Goal: Task Accomplishment & Management: Use online tool/utility

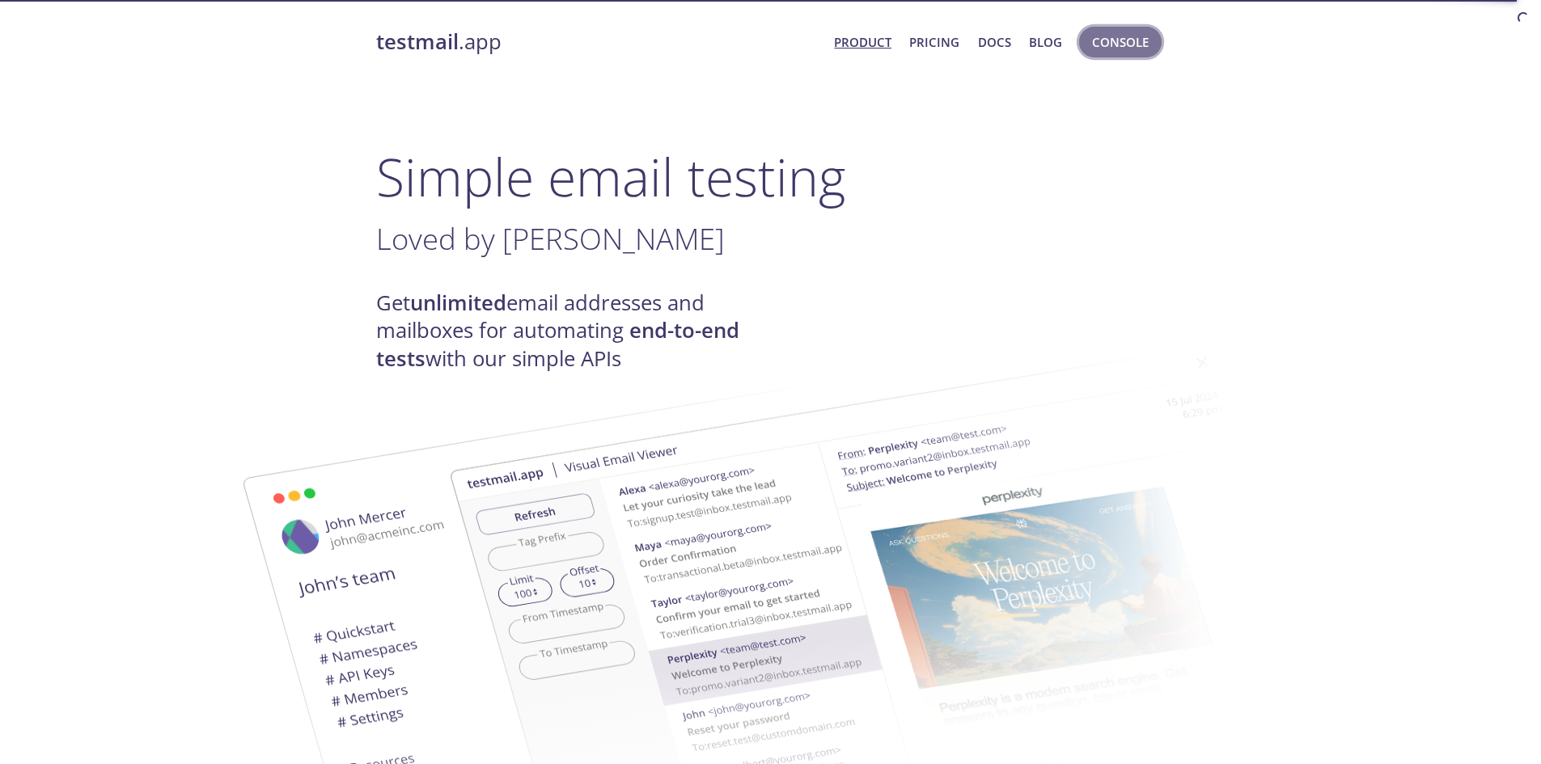
click at [1100, 44] on span "Console" at bounding box center [1120, 42] width 57 height 21
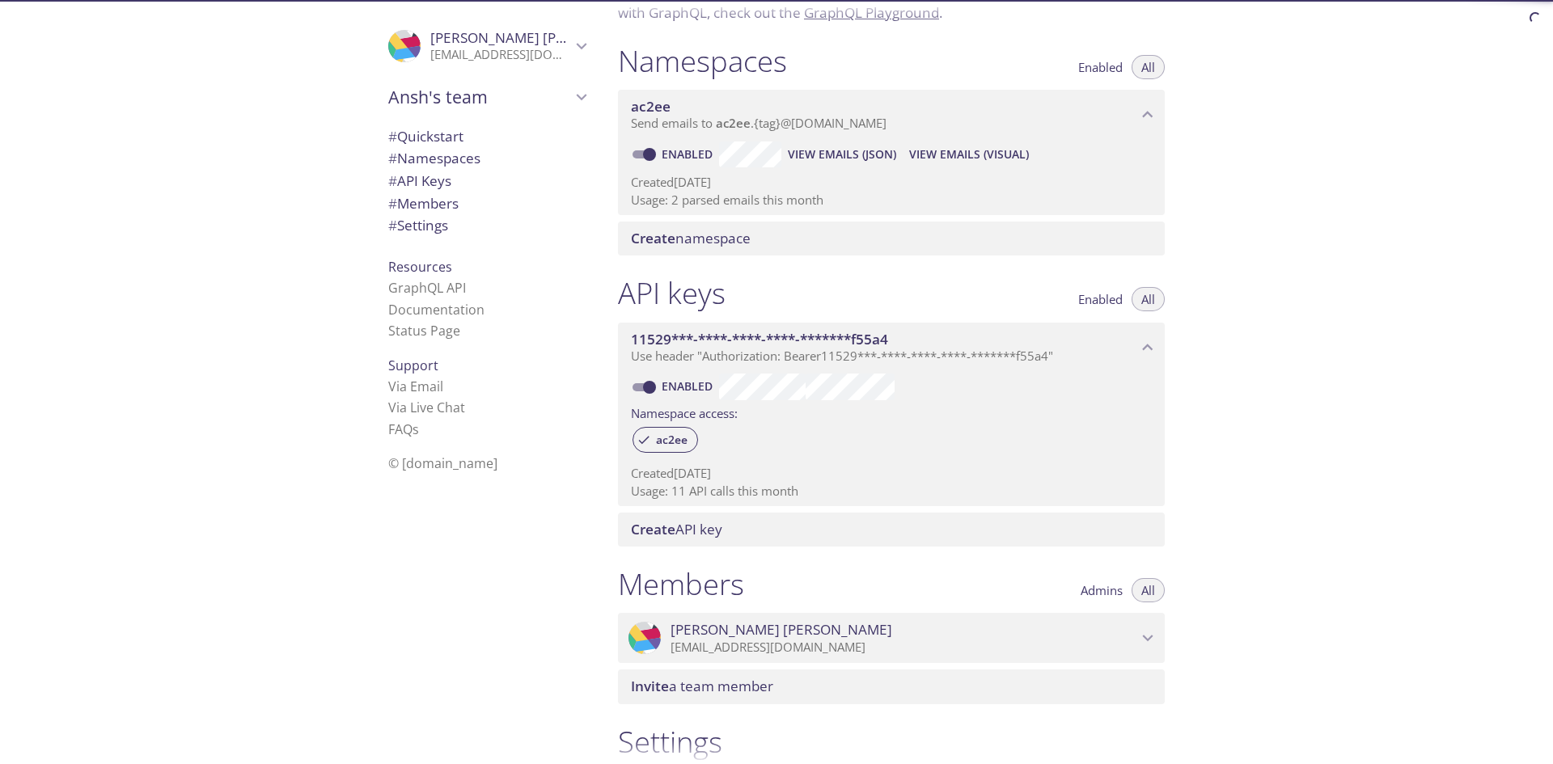
scroll to position [81, 0]
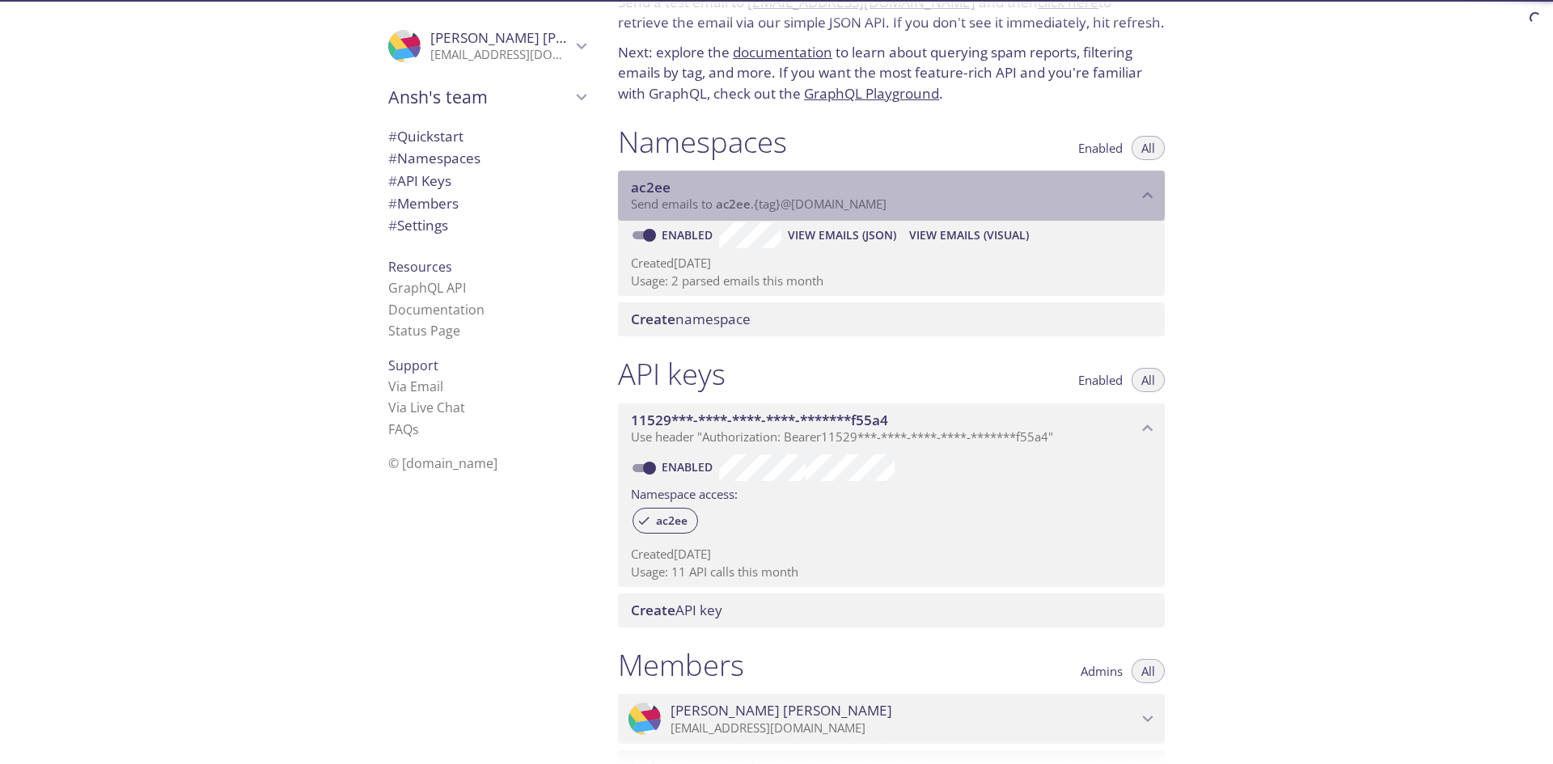
drag, startPoint x: 899, startPoint y: 205, endPoint x: 739, endPoint y: 202, distance: 159.4
click at [726, 208] on p "Send emails to ac2ee . {tag} @inbox.testmail.app" at bounding box center [884, 205] width 506 height 16
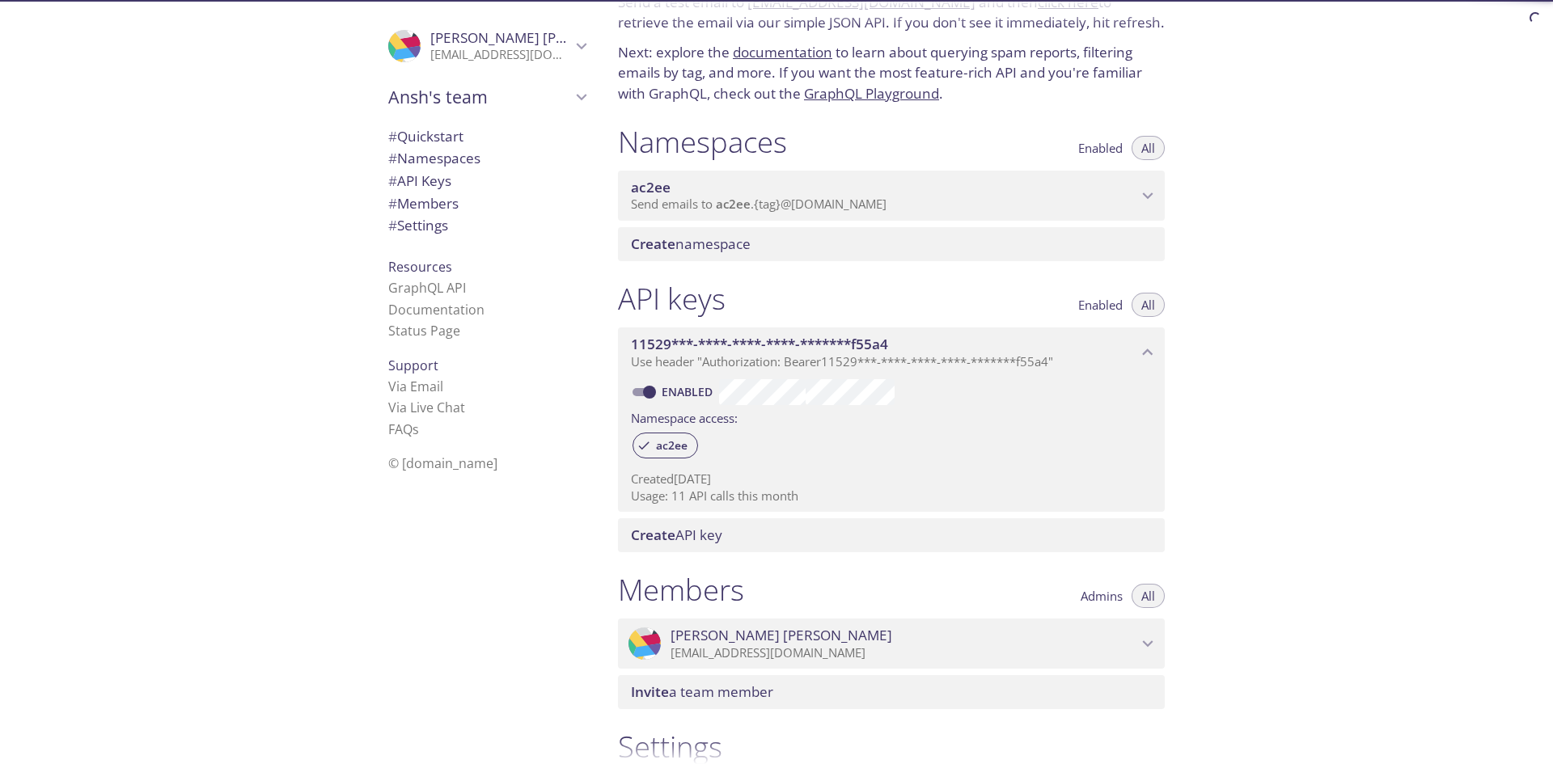
click at [874, 209] on span "Send emails to ac2ee . {tag} @inbox.testmail.app" at bounding box center [759, 204] width 256 height 16
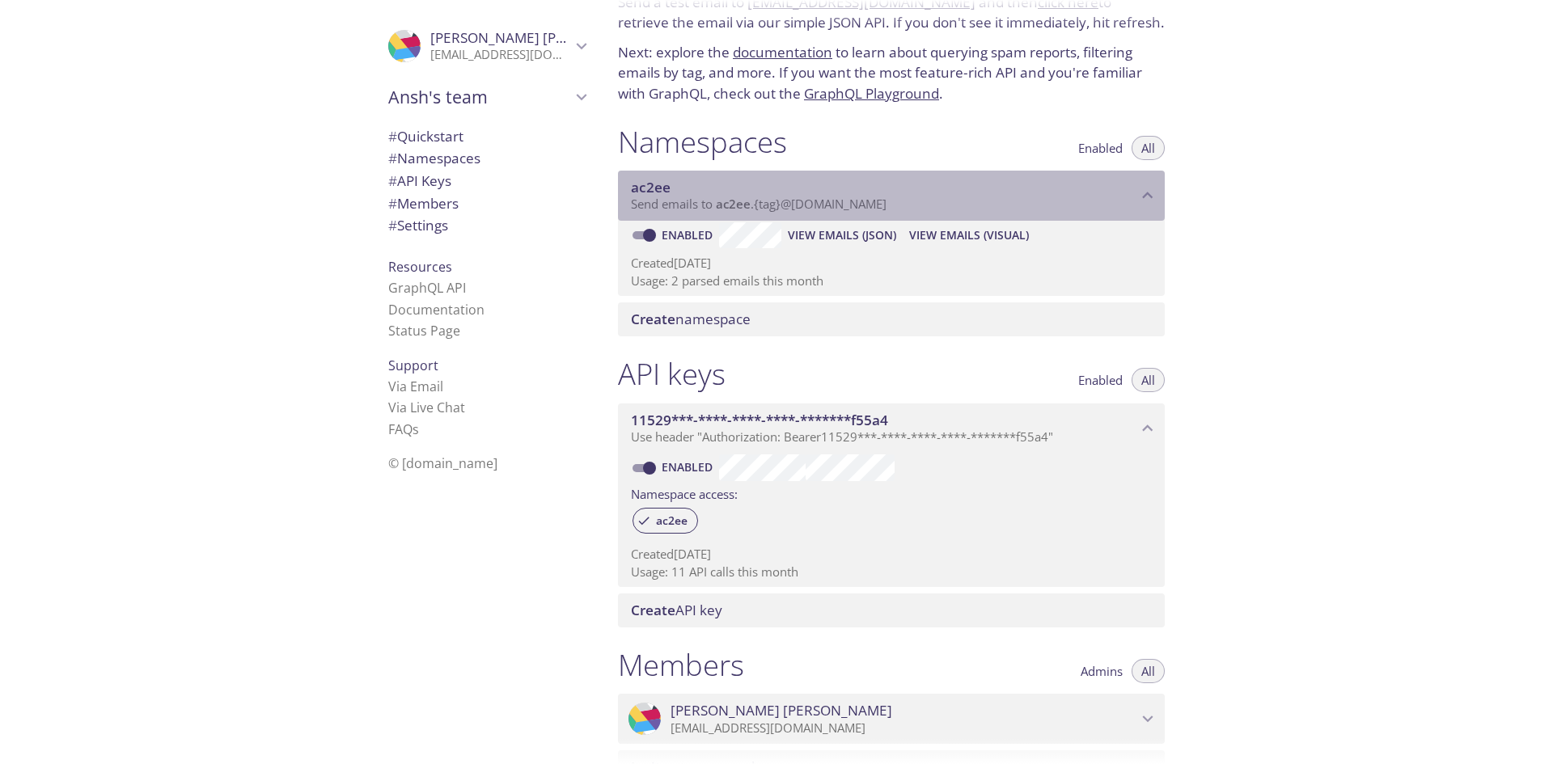
drag, startPoint x: 719, startPoint y: 206, endPoint x: 879, endPoint y: 205, distance: 160.2
click at [879, 205] on span "Send emails to ac2ee . {tag} @inbox.testmail.app" at bounding box center [759, 204] width 256 height 16
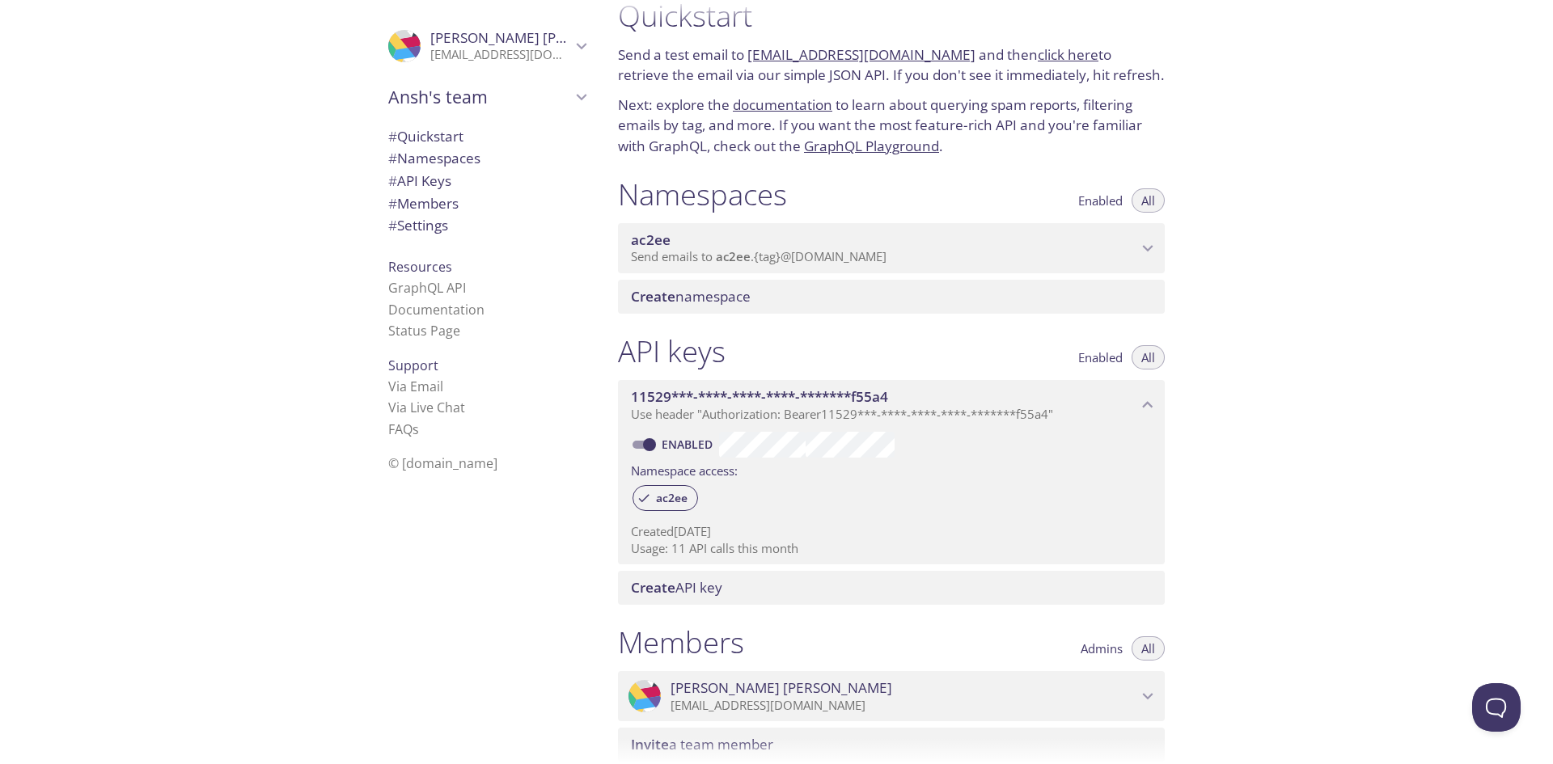
scroll to position [0, 0]
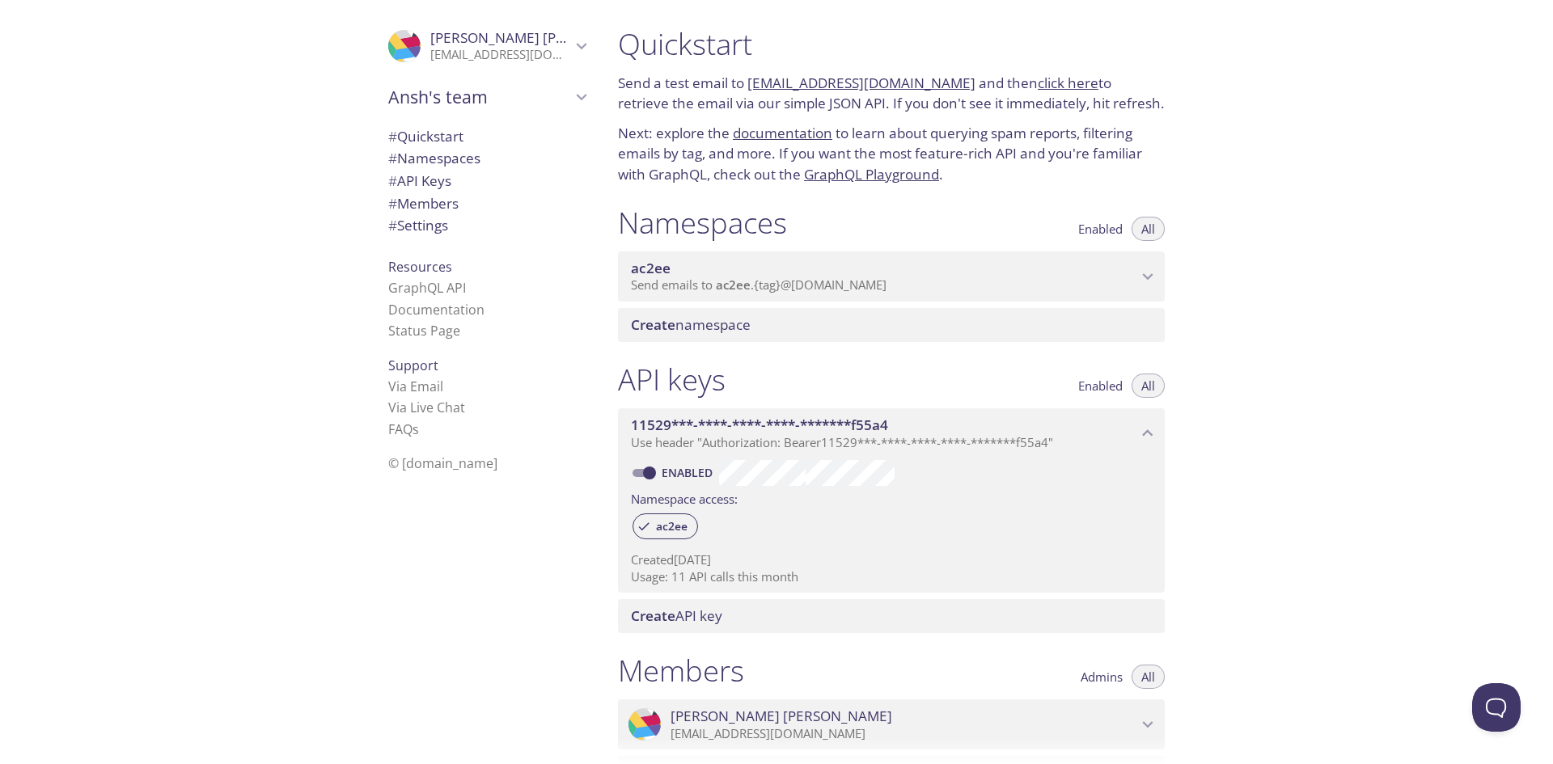
click at [1050, 270] on span "ac2ee" at bounding box center [884, 269] width 506 height 18
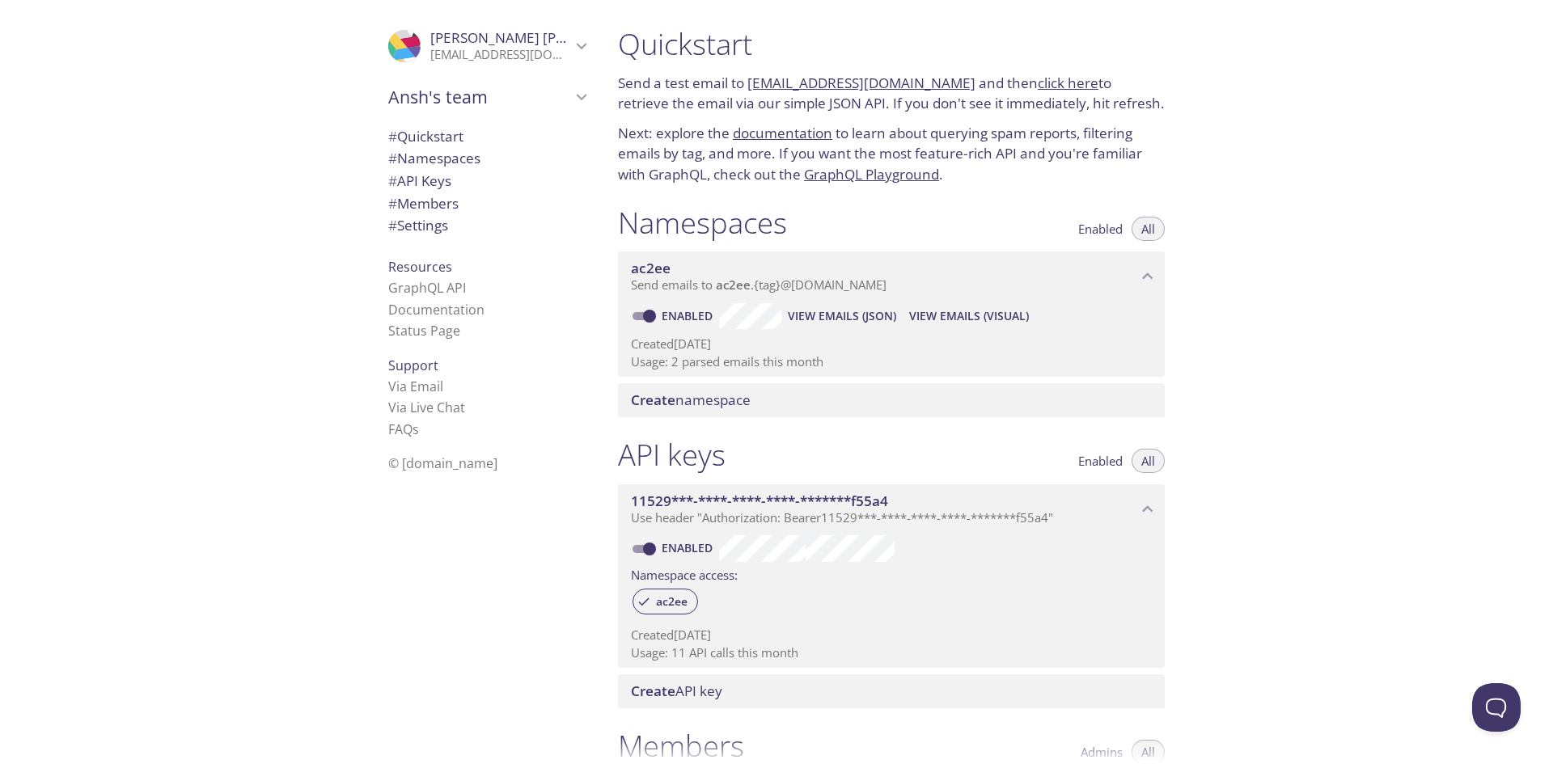
click at [947, 316] on span "View Emails (Visual)" at bounding box center [969, 316] width 120 height 19
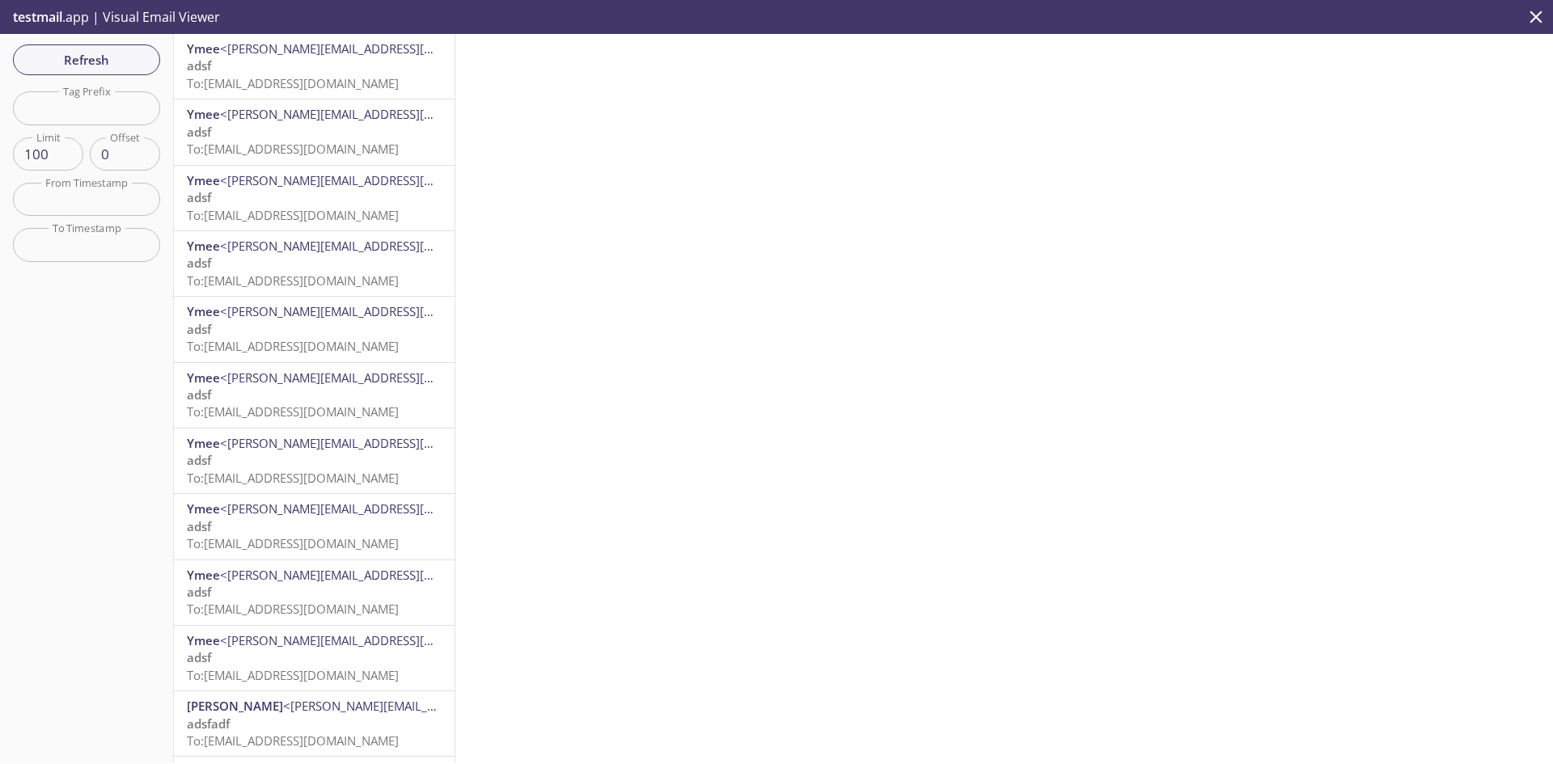
click at [510, 222] on div at bounding box center [1004, 398] width 1098 height 729
click at [318, 194] on p "adsf To: ac2ee.7@inbox.testmail.app" at bounding box center [314, 211] width 255 height 35
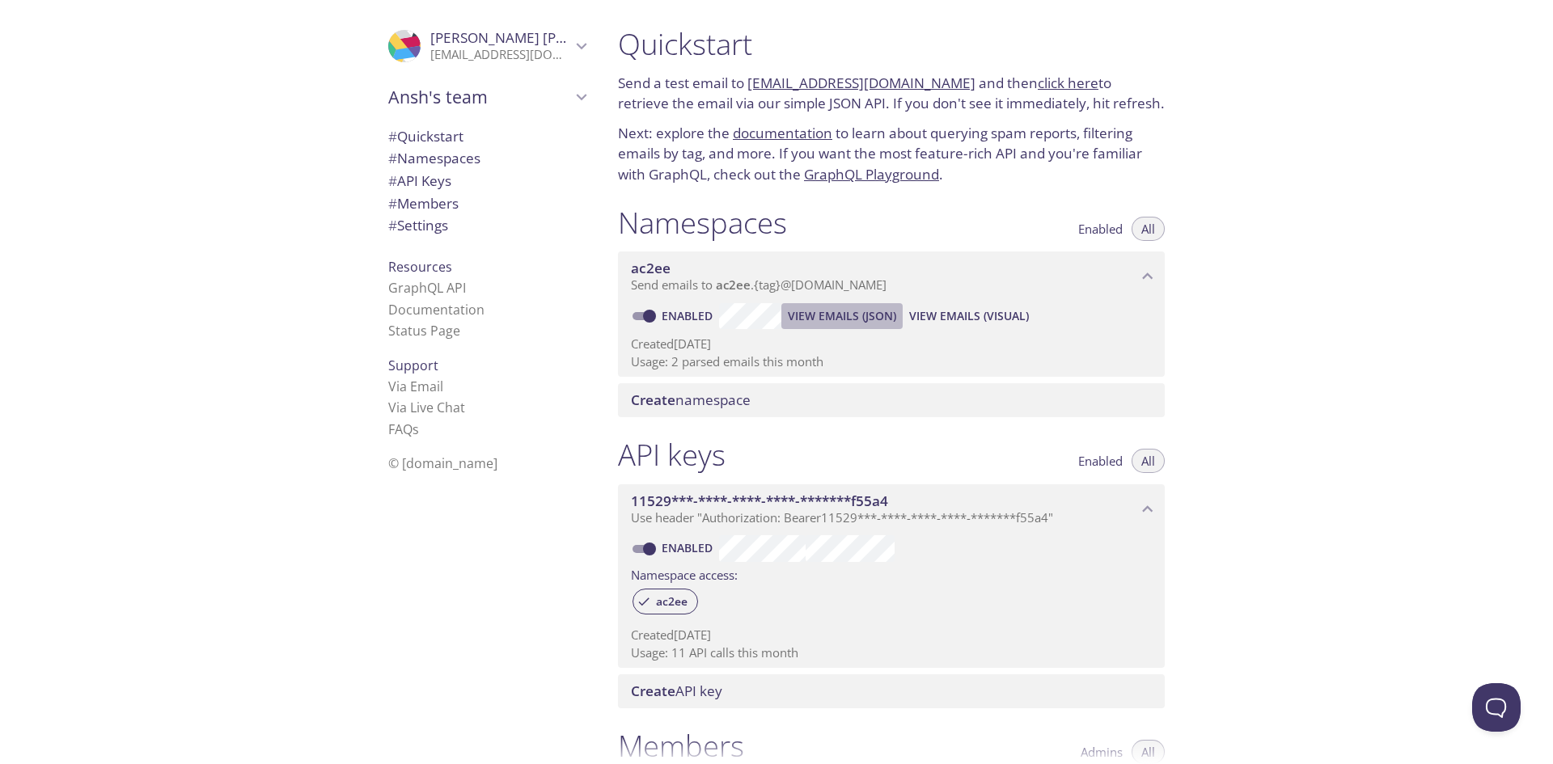
click at [832, 304] on button "View Emails (JSON)" at bounding box center [841, 316] width 121 height 26
click at [920, 314] on span "View Emails (Visual)" at bounding box center [969, 316] width 120 height 19
